Goal: Task Accomplishment & Management: Use online tool/utility

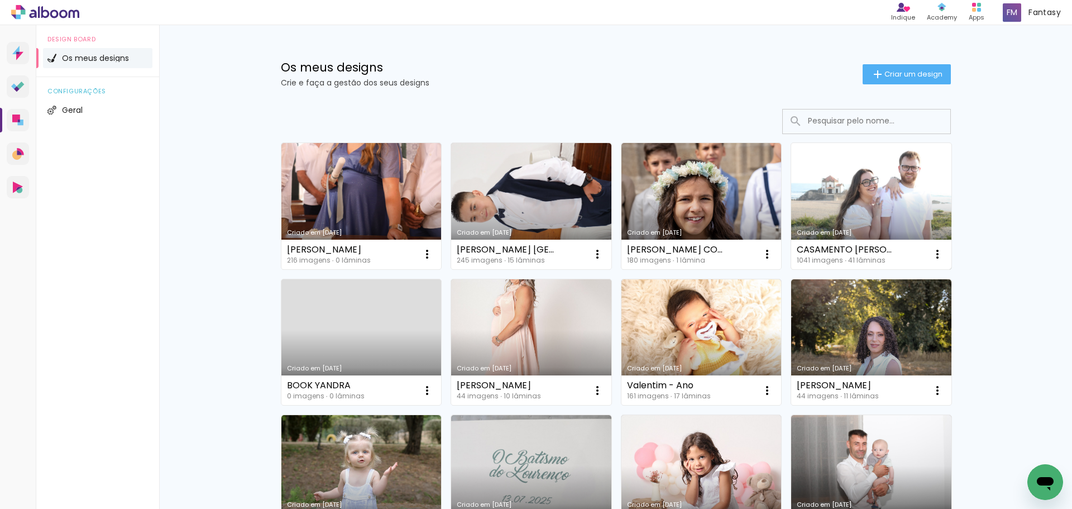
click at [857, 219] on link "Criado em 09/10/25" at bounding box center [871, 206] width 160 height 126
